Goal: Task Accomplishment & Management: Manage account settings

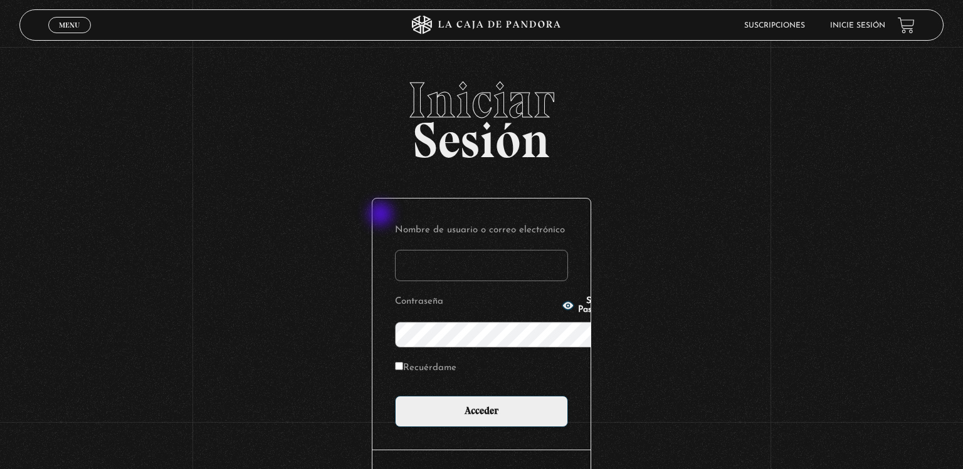
click at [395, 250] on input "Nombre de usuario o correo electrónico" at bounding box center [481, 265] width 173 height 31
click at [562, 315] on button "Show Password" at bounding box center [588, 306] width 53 height 18
type input "[EMAIL_ADDRESS][DOMAIN_NAME]"
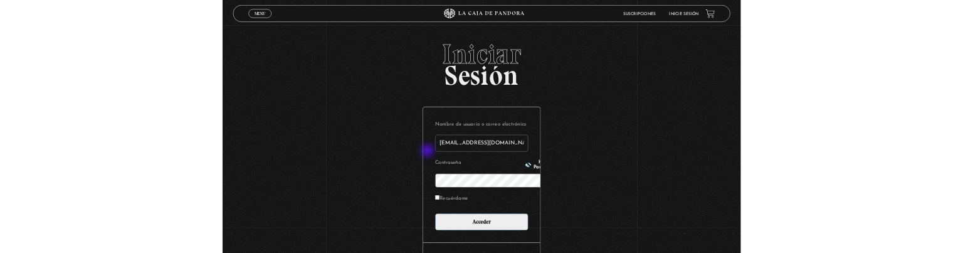
scroll to position [11, 0]
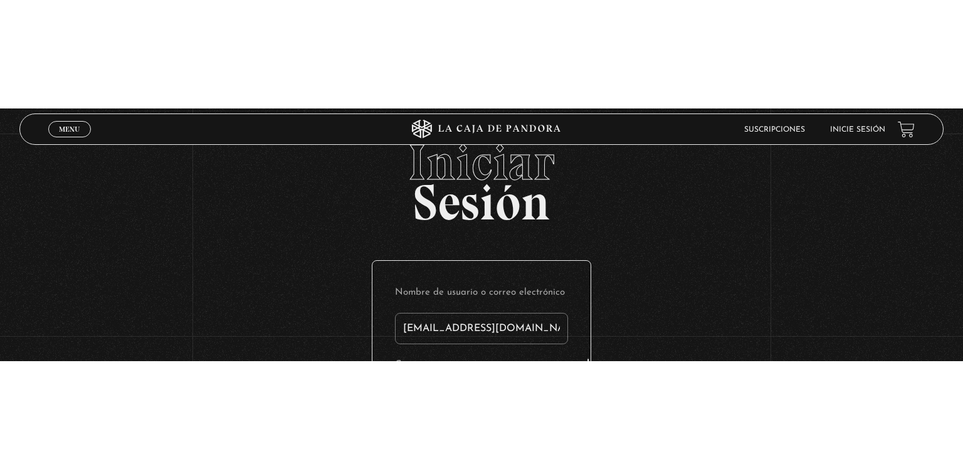
scroll to position [0, 0]
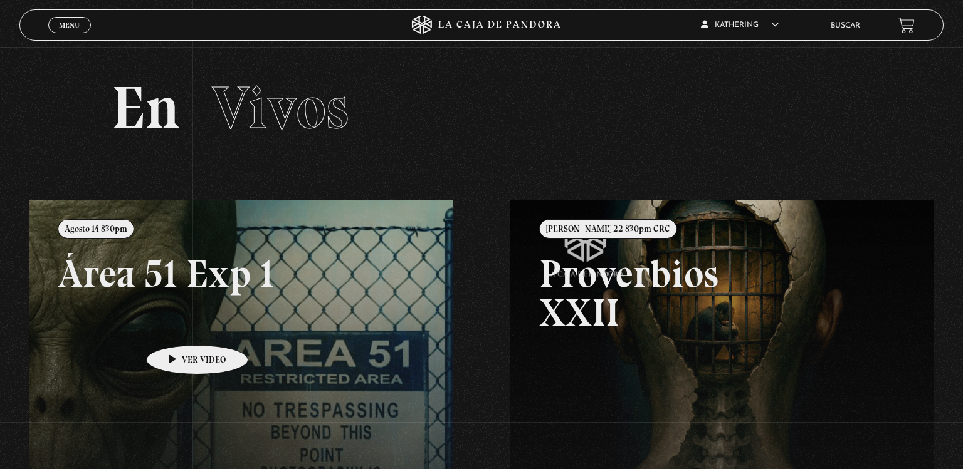
click at [177, 326] on link at bounding box center [510, 435] width 963 height 469
